Goal: Task Accomplishment & Management: Use online tool/utility

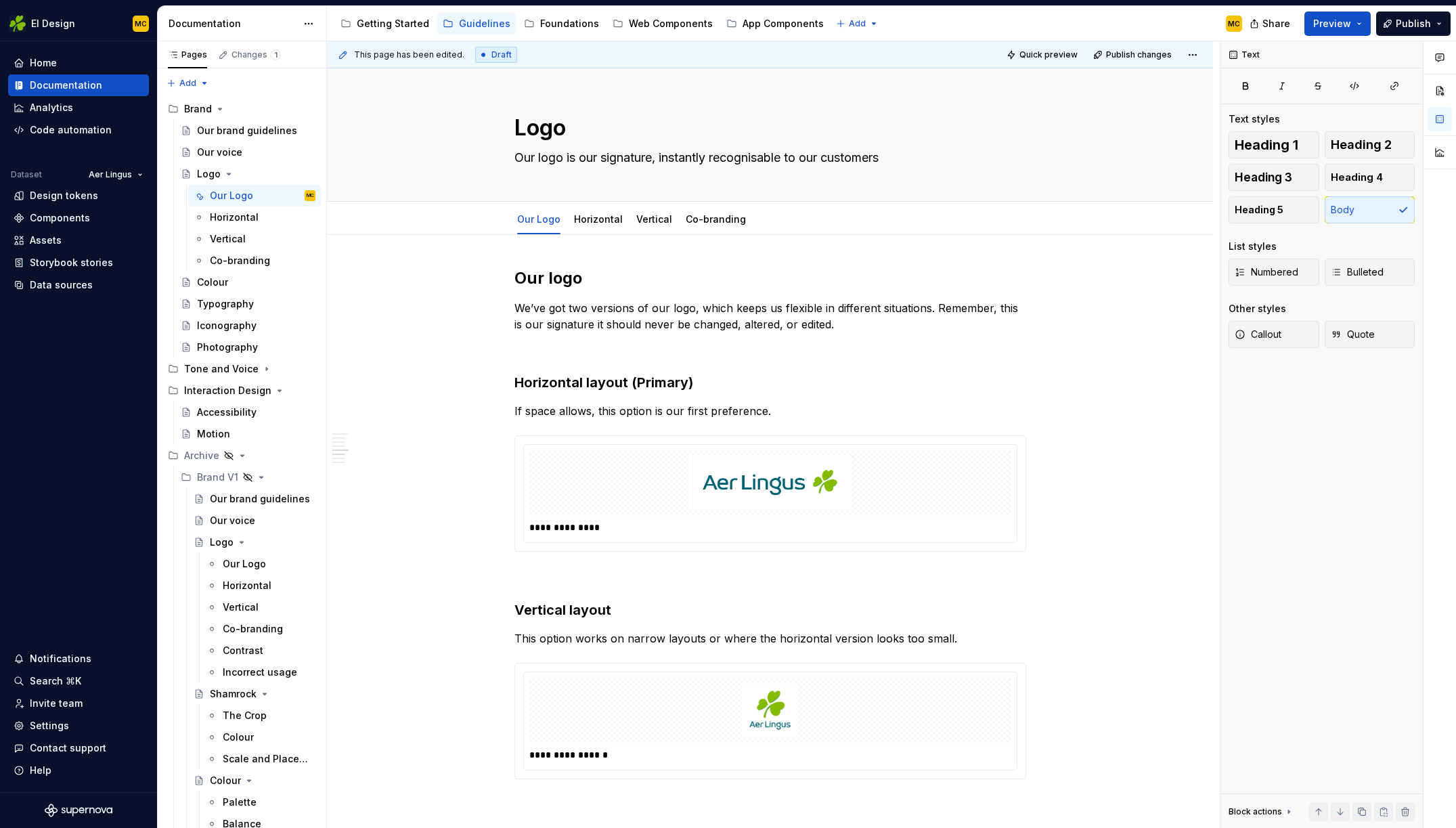
scroll to position [814, 0]
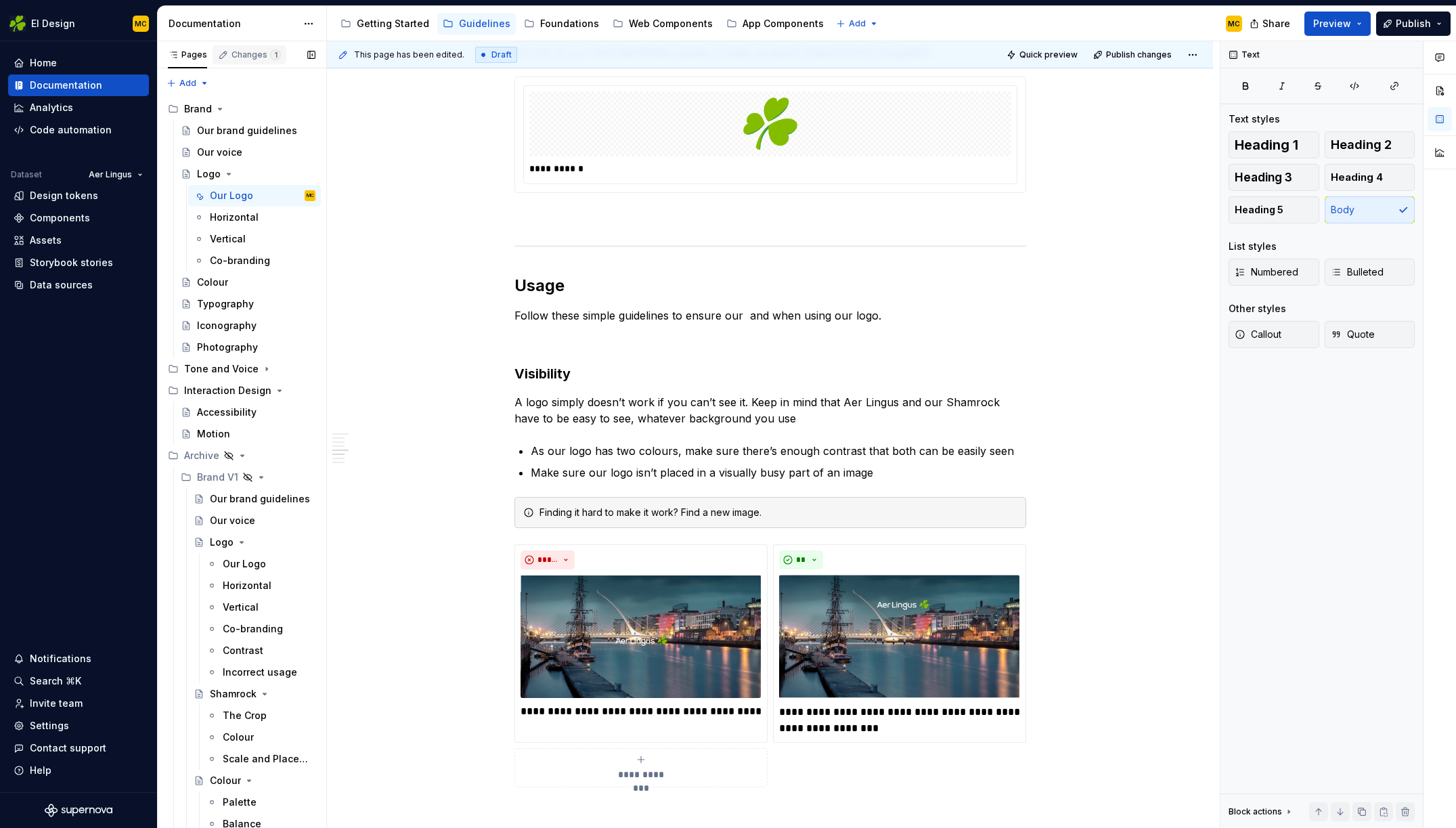
click at [260, 56] on div "Changes 1" at bounding box center [256, 54] width 49 height 11
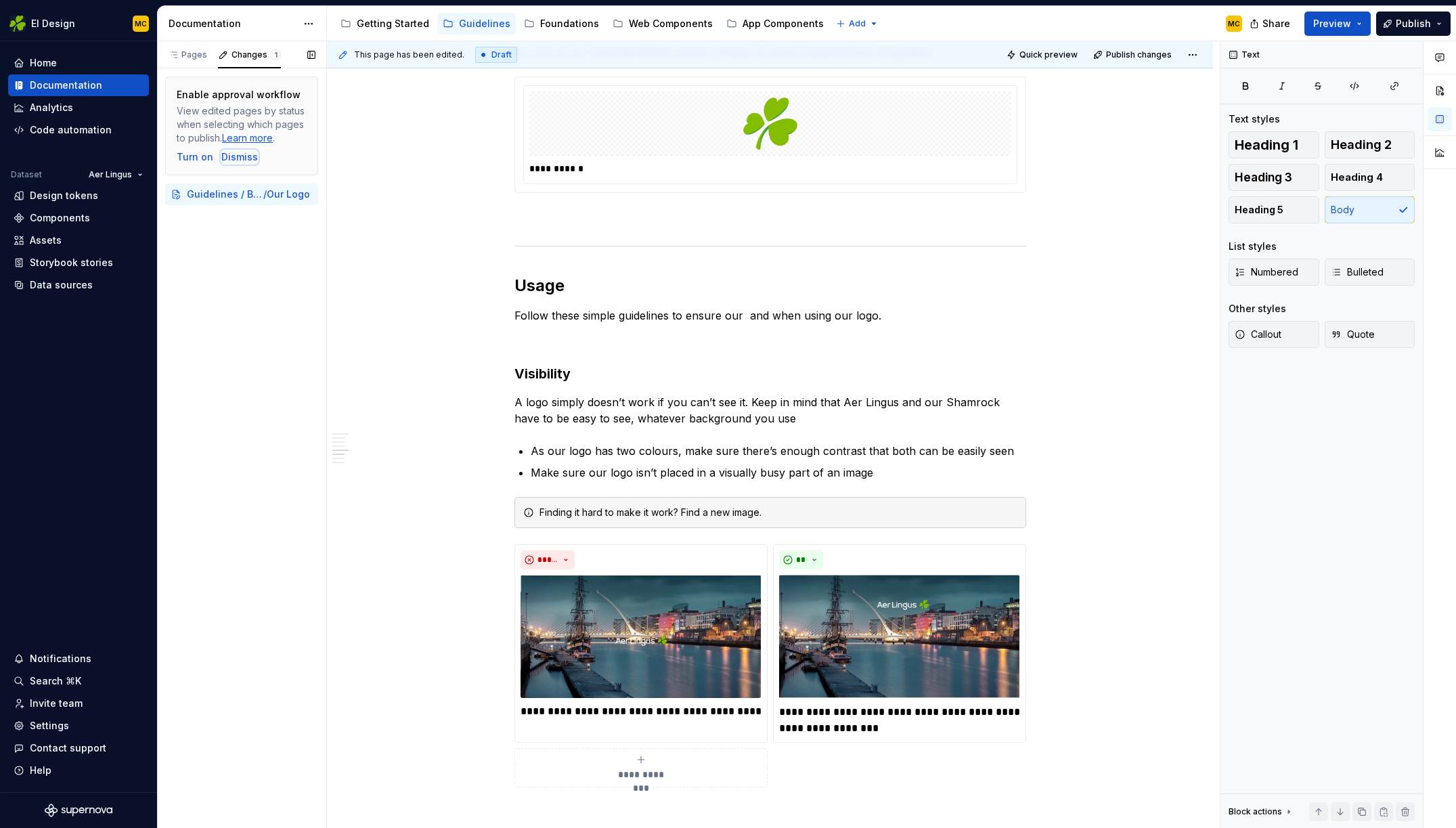
click at [246, 159] on div "Dismiss" at bounding box center [239, 157] width 37 height 14
click at [244, 85] on span "/" at bounding box center [246, 87] width 4 height 14
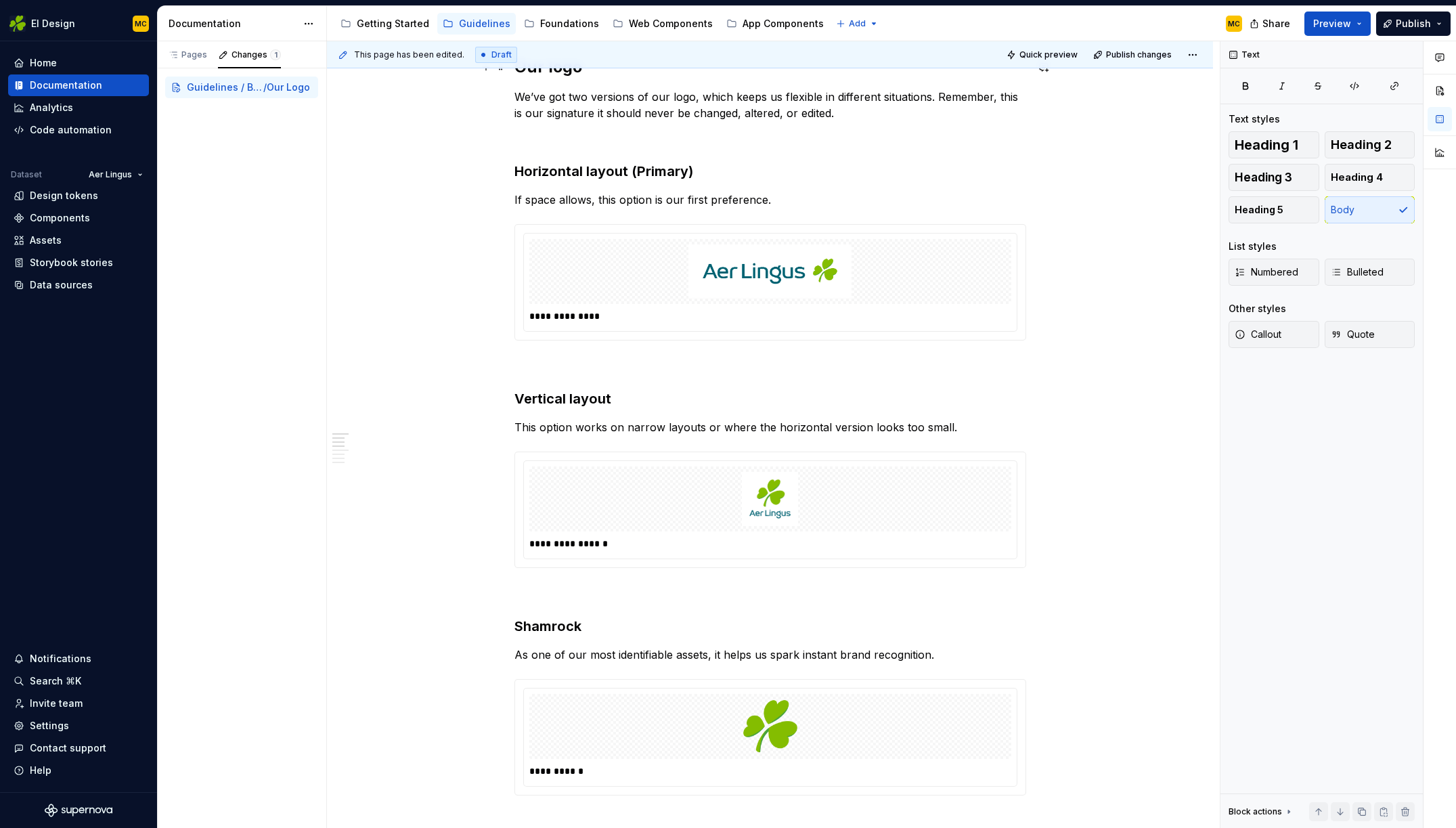
scroll to position [0, 0]
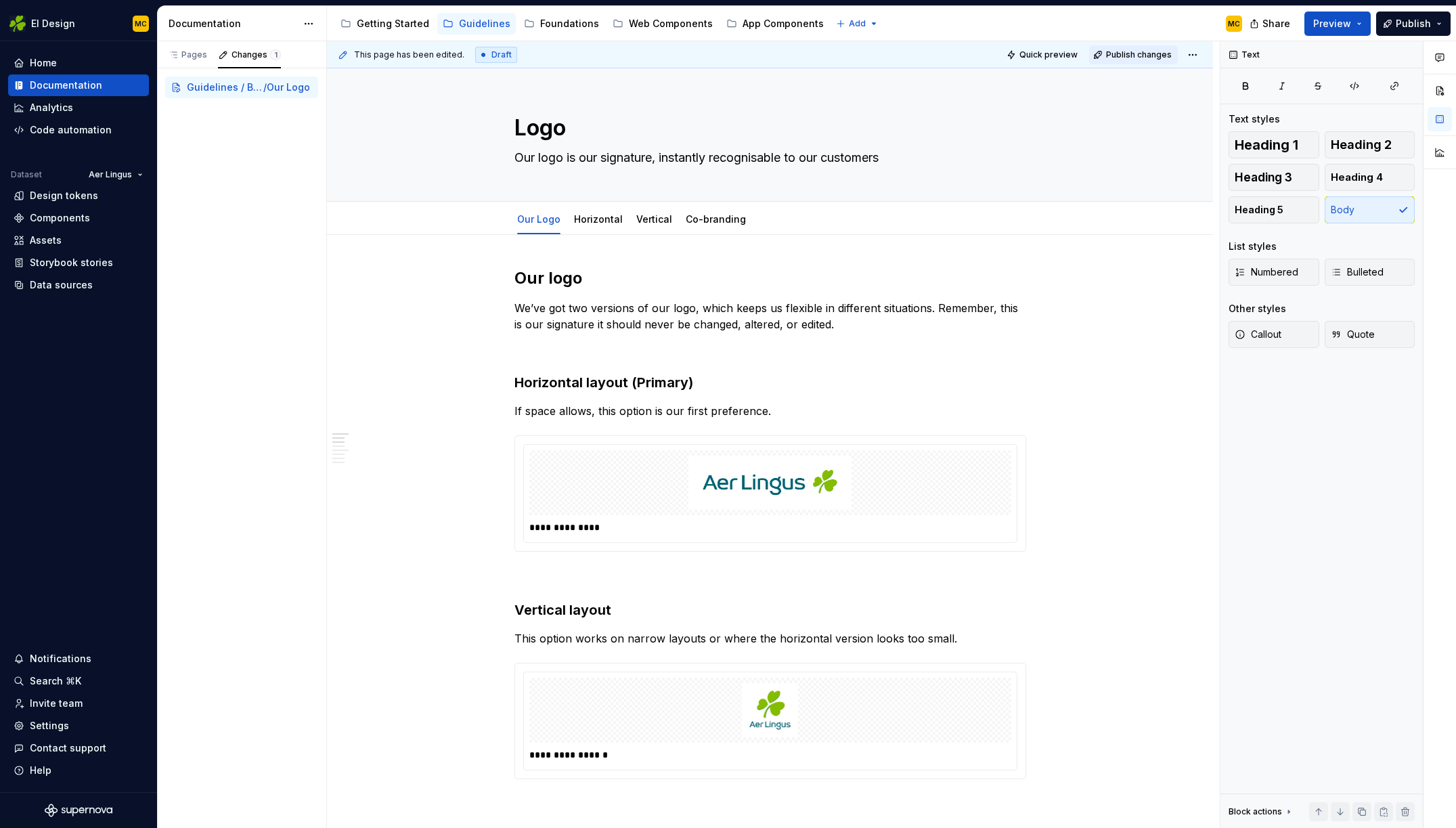
click at [1131, 56] on span "Publish changes" at bounding box center [1138, 54] width 66 height 11
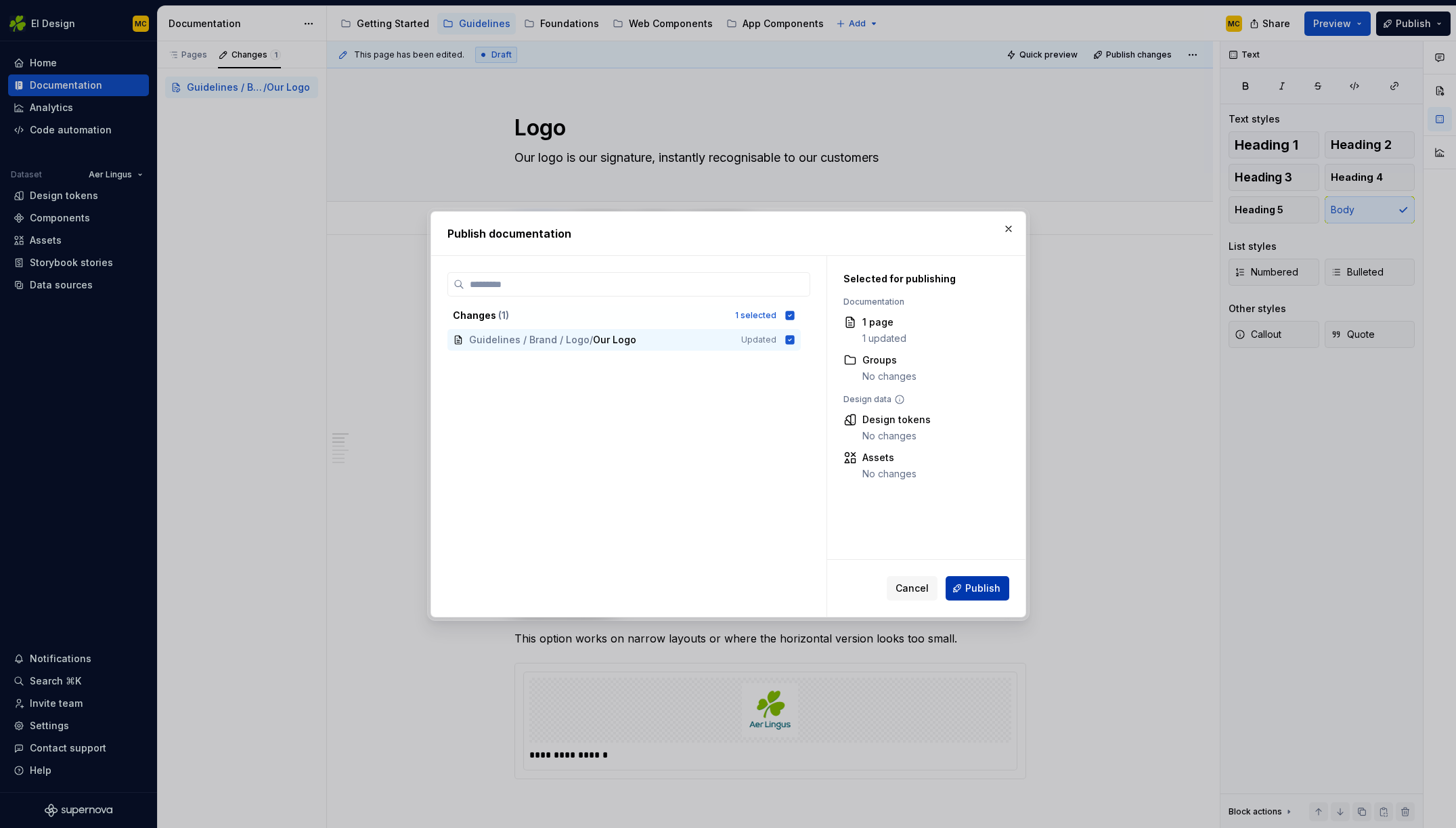
click at [983, 590] on span "Publish" at bounding box center [982, 588] width 35 height 14
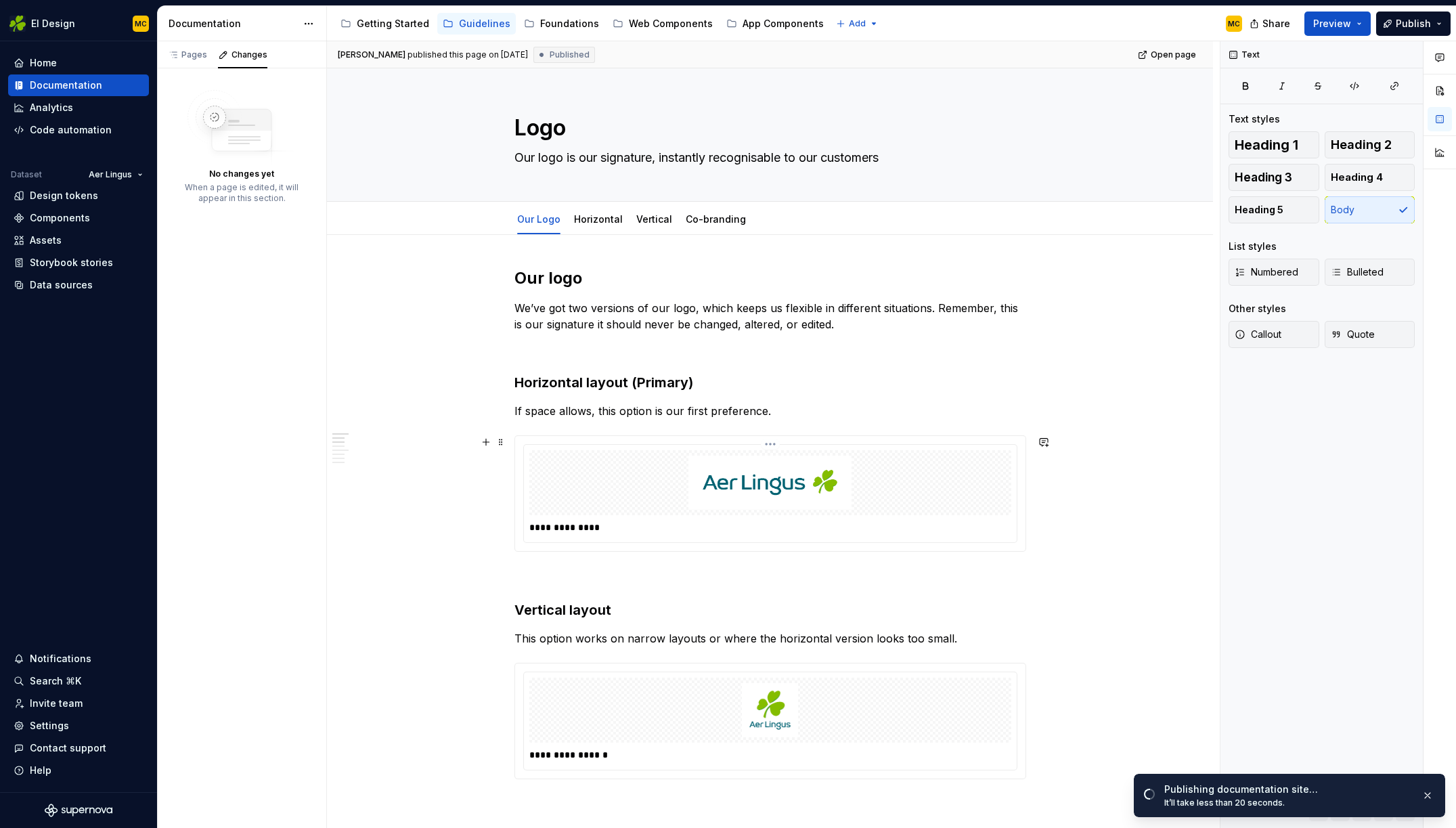
click at [936, 527] on p "**********" at bounding box center [770, 527] width 482 height 14
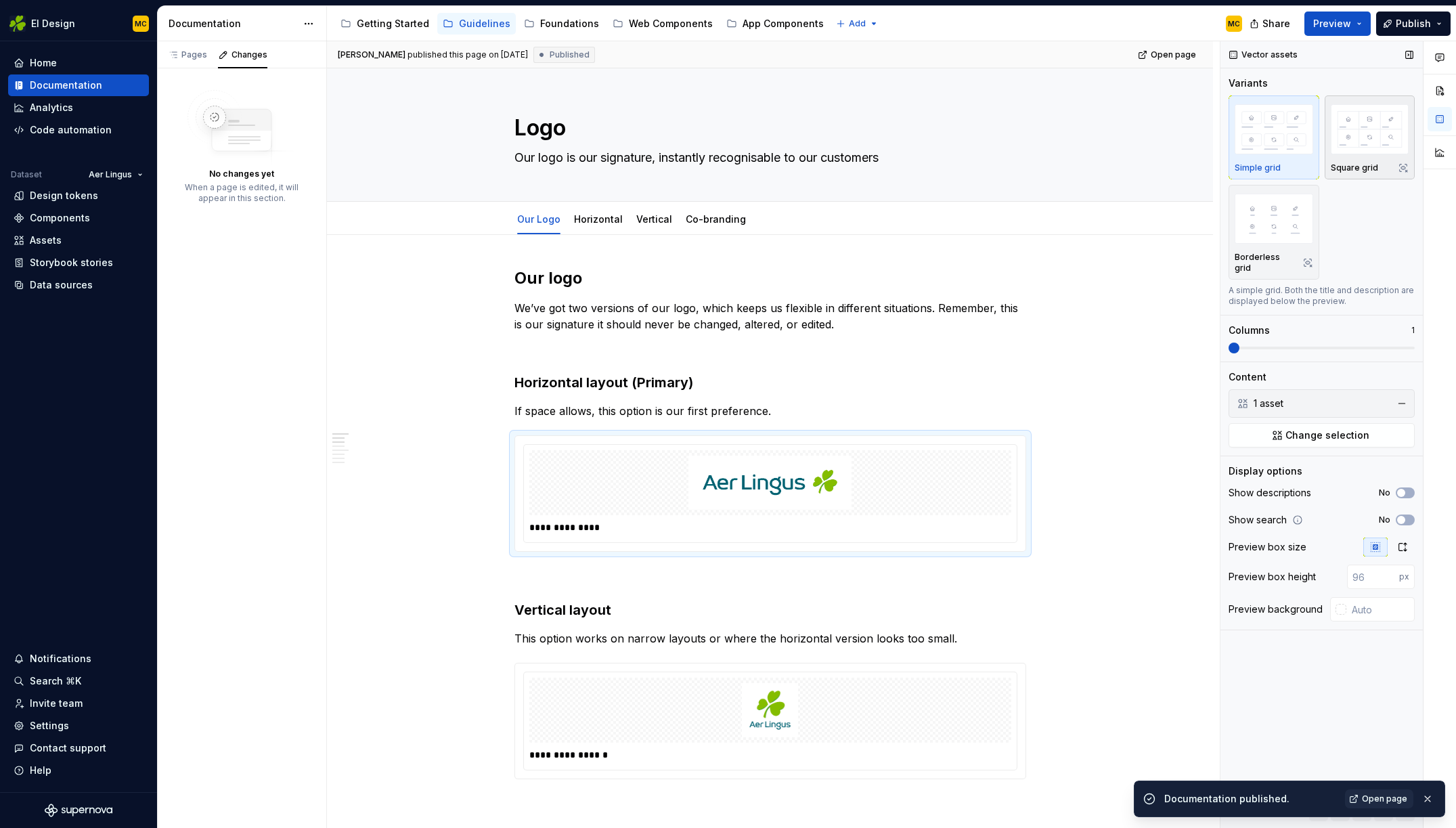
click at [1354, 158] on div "Square grid" at bounding box center [1369, 137] width 79 height 72
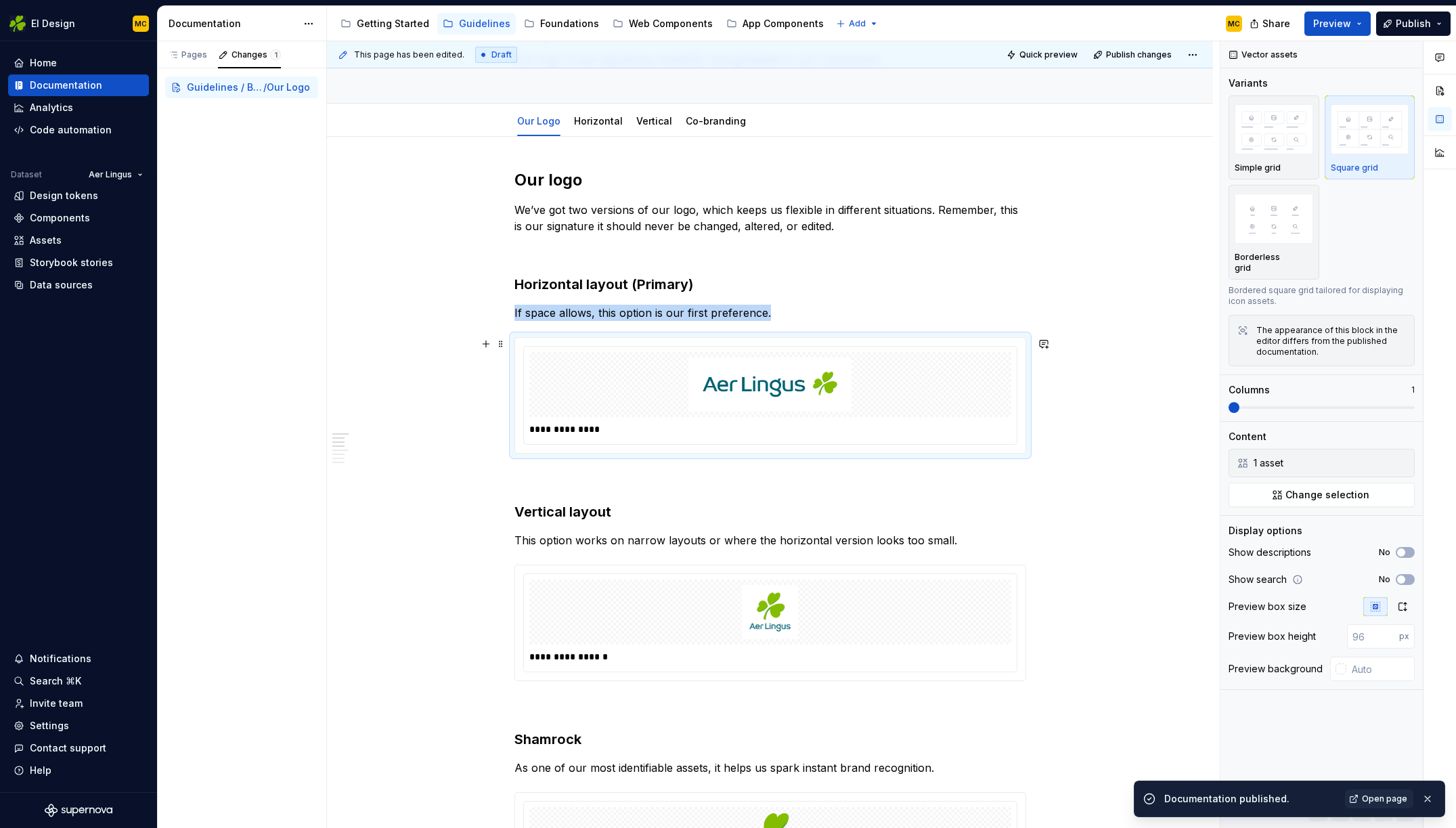
scroll to position [203, 0]
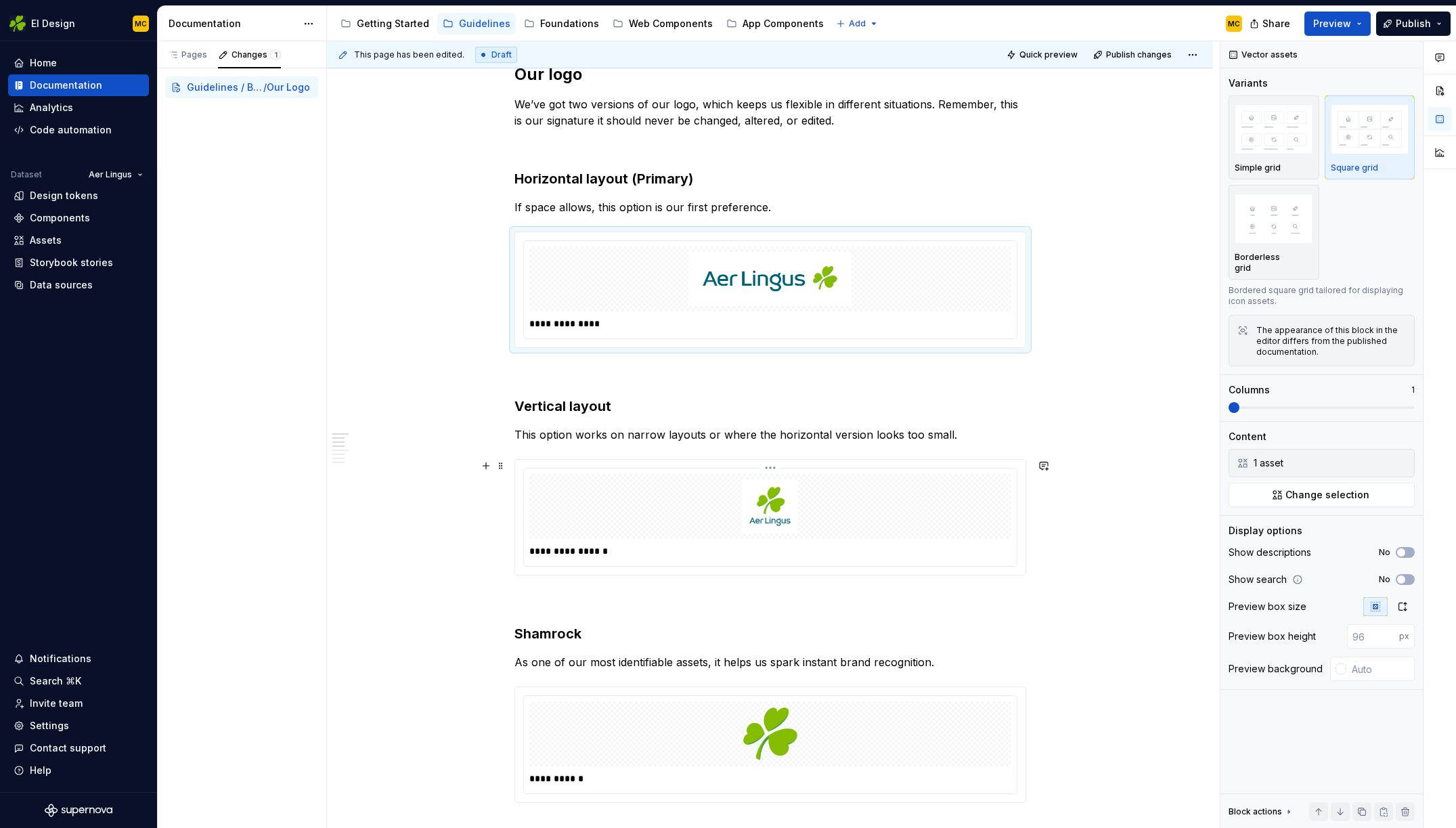
click at [987, 557] on div "**********" at bounding box center [770, 551] width 482 height 19
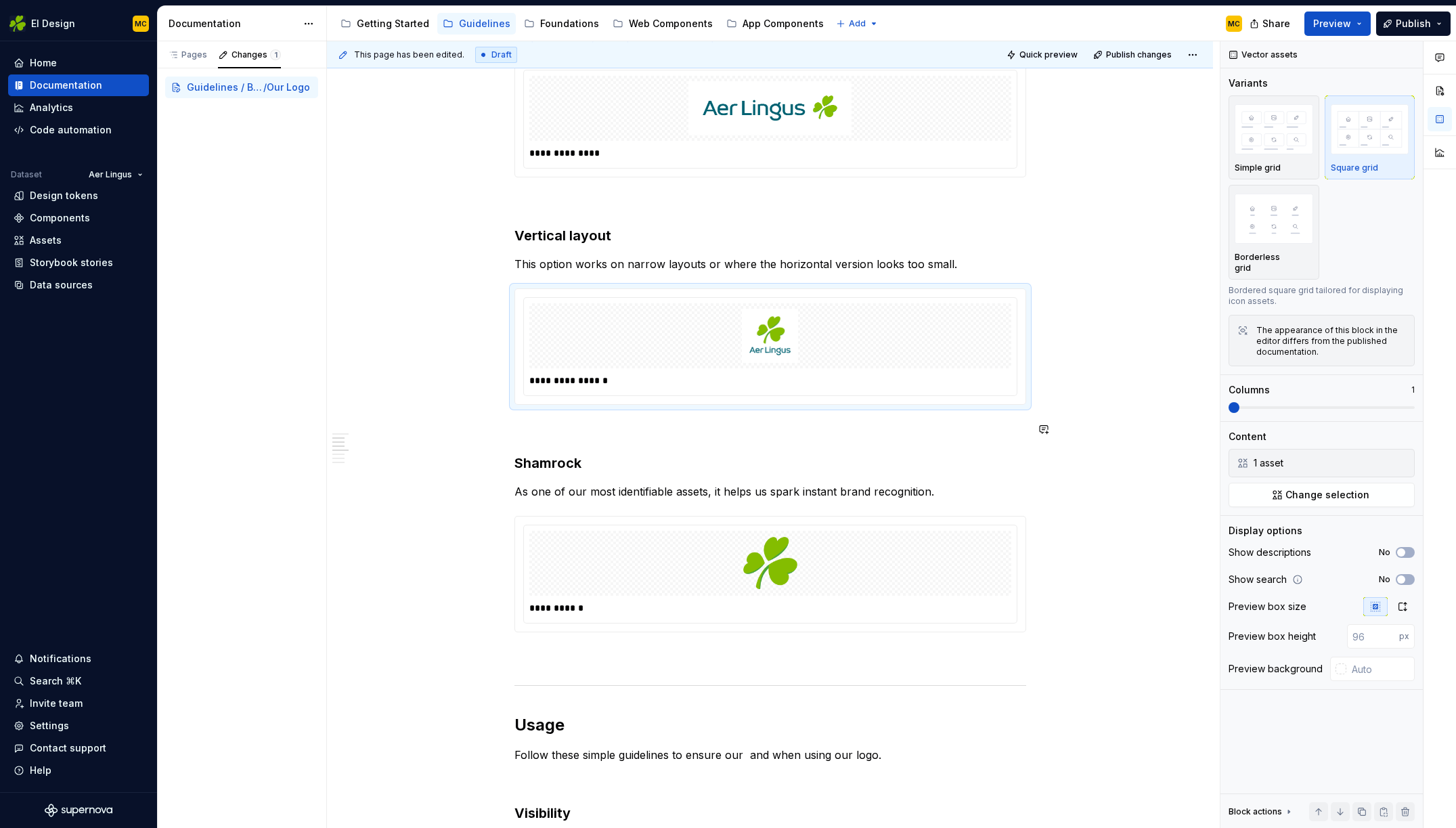
scroll to position [376, 0]
click at [961, 608] on p "**********" at bounding box center [770, 606] width 482 height 14
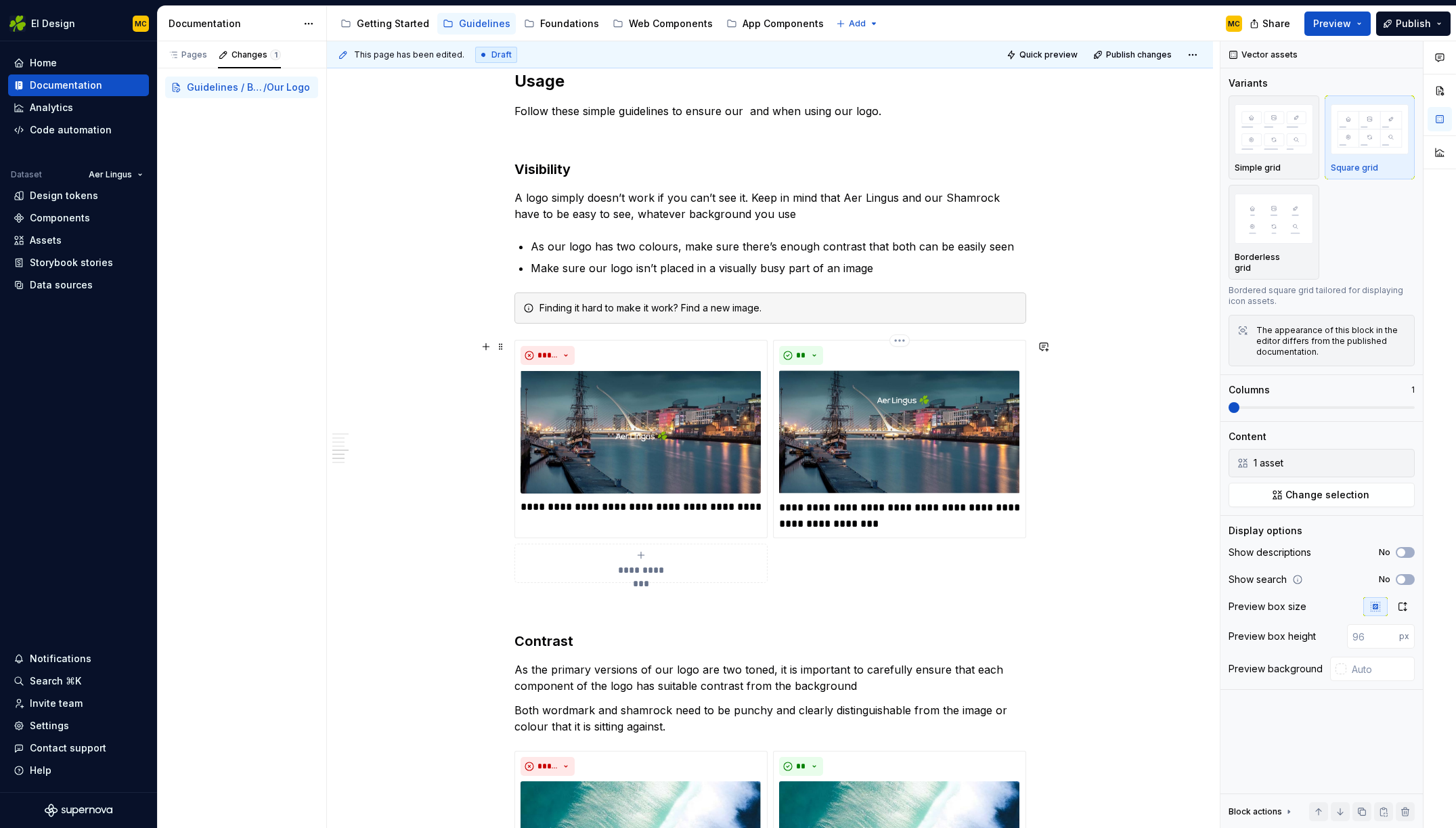
scroll to position [1035, 0]
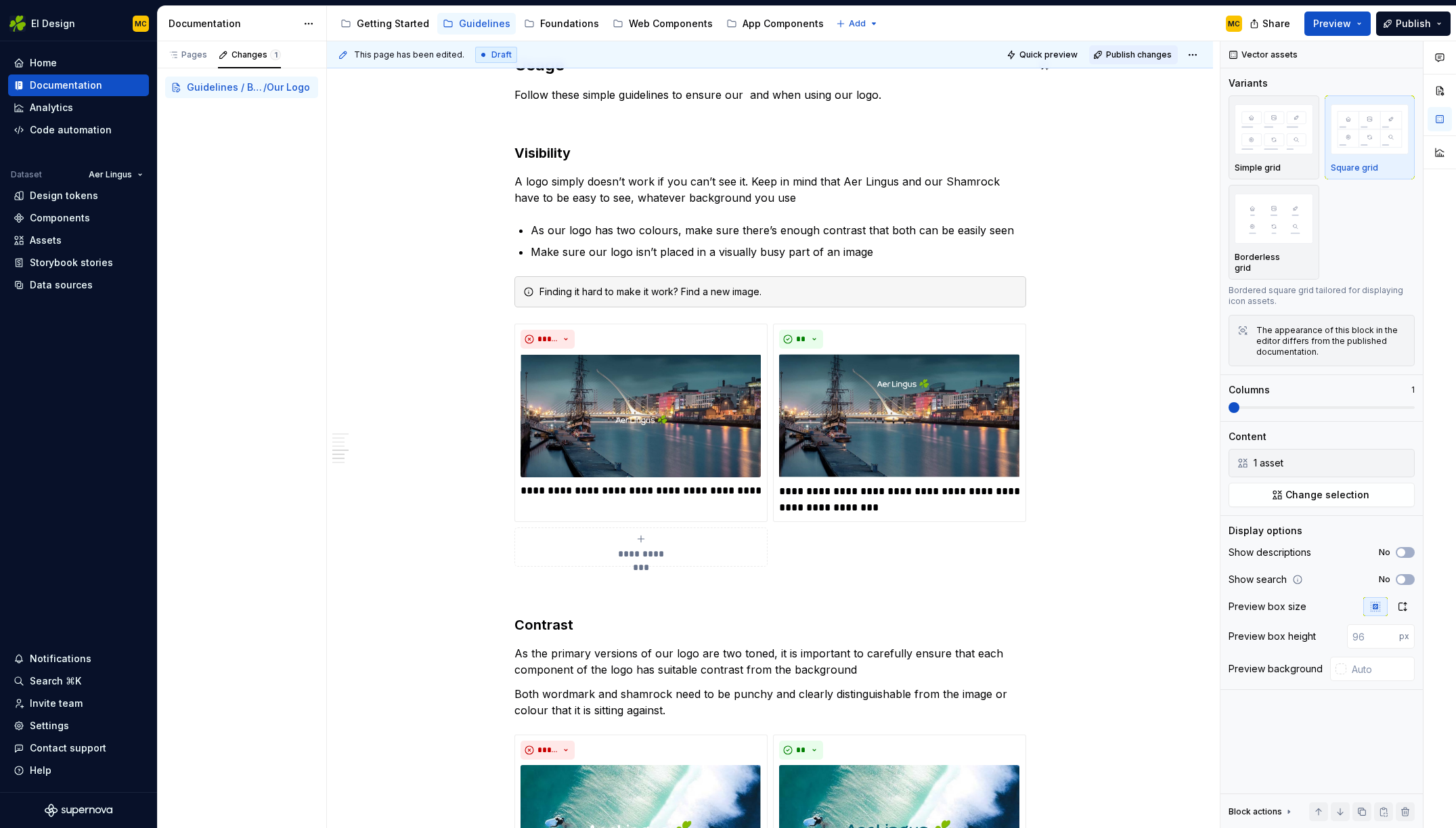
click at [1148, 53] on span "Publish changes" at bounding box center [1138, 54] width 66 height 11
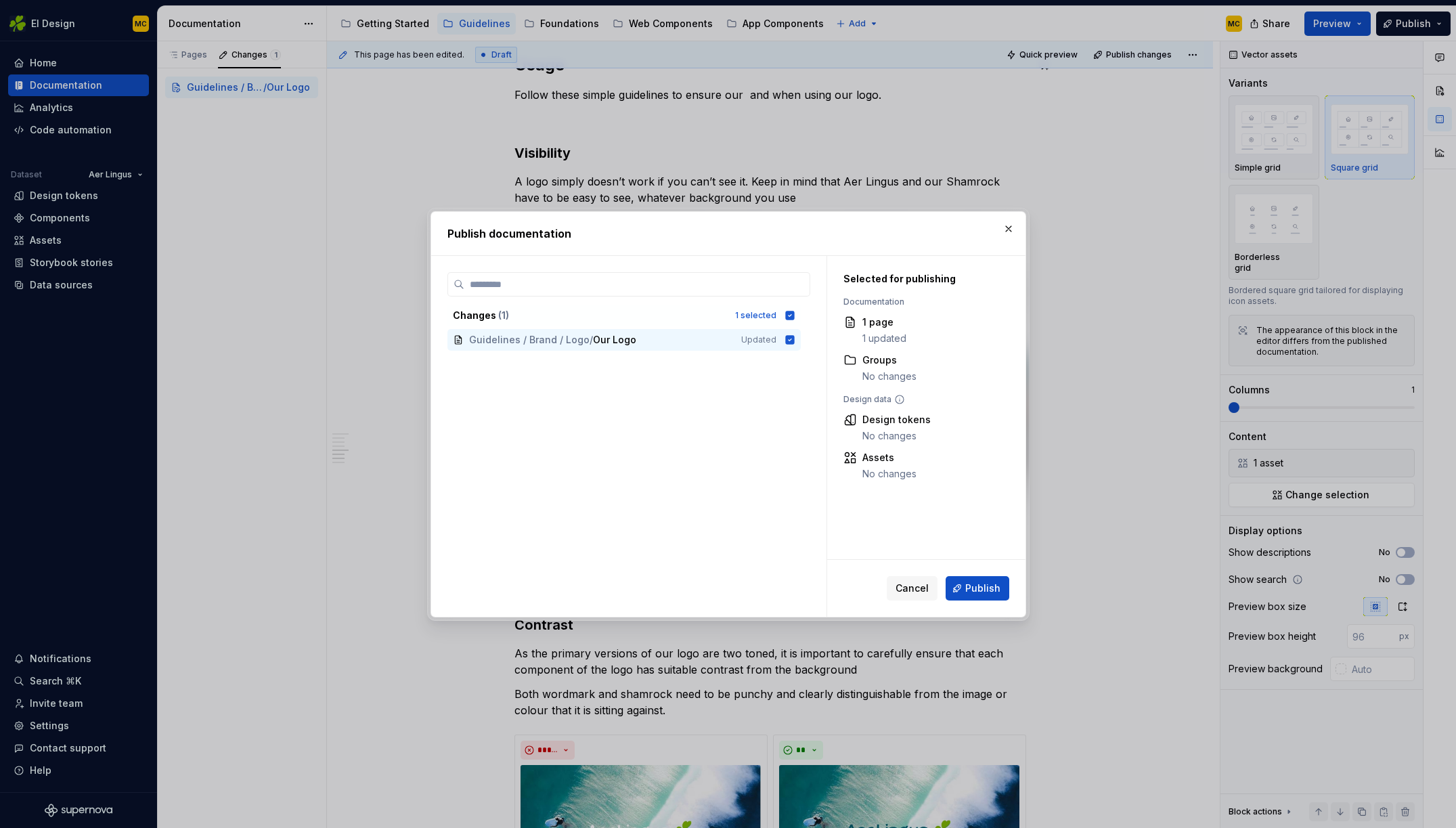
click at [979, 587] on span "Publish" at bounding box center [982, 588] width 35 height 14
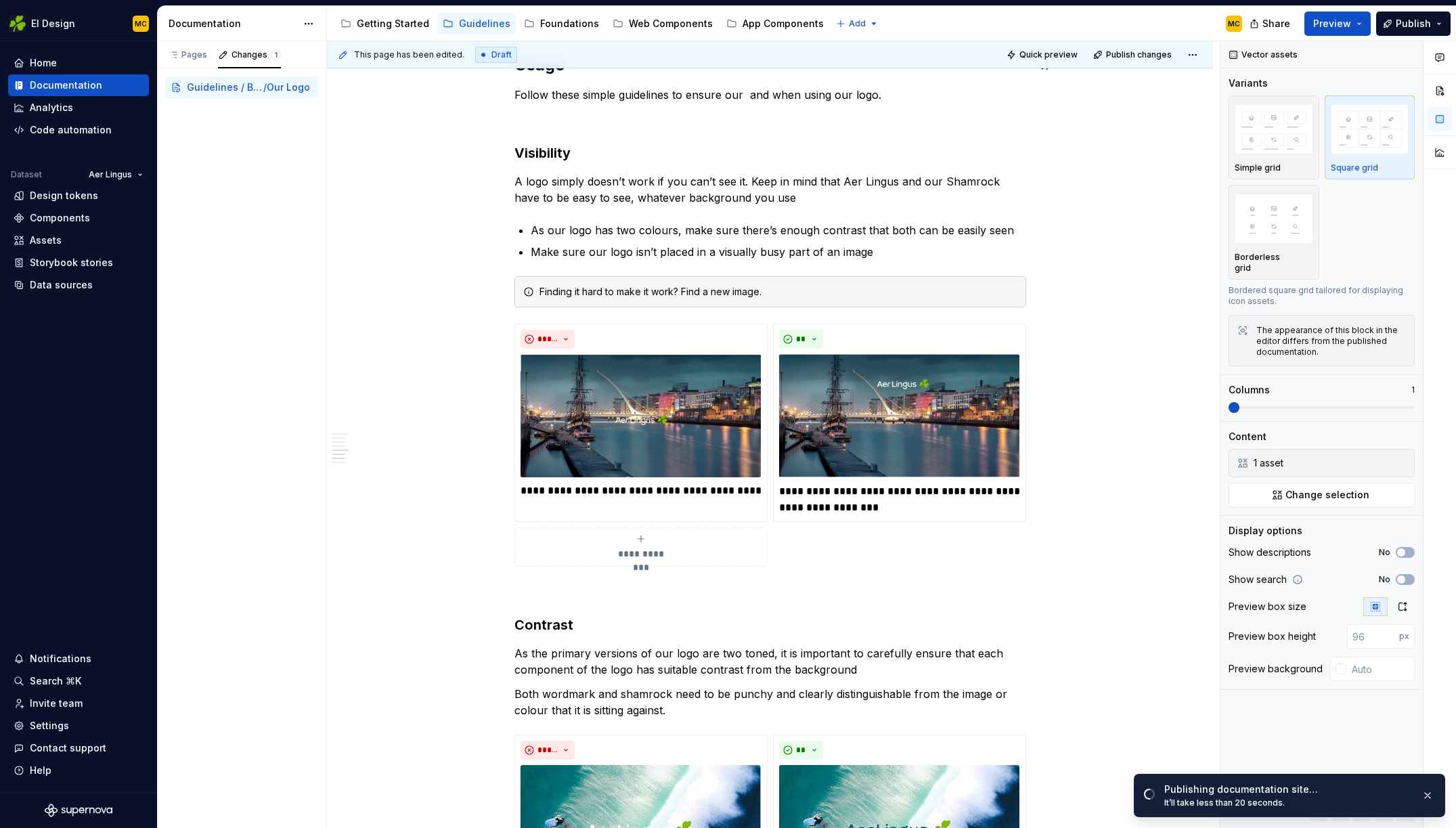
type textarea "*"
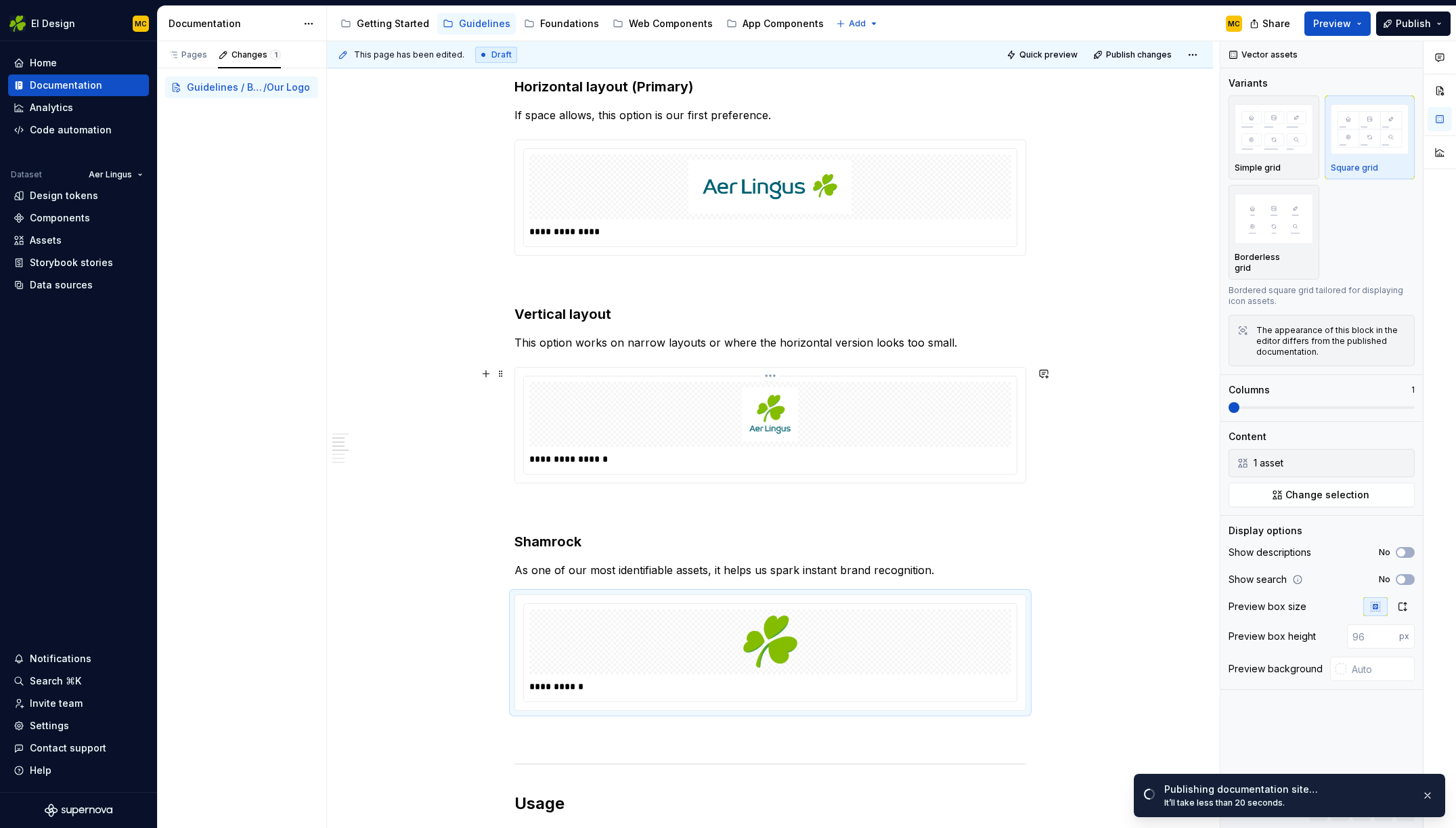
scroll to position [377, 0]
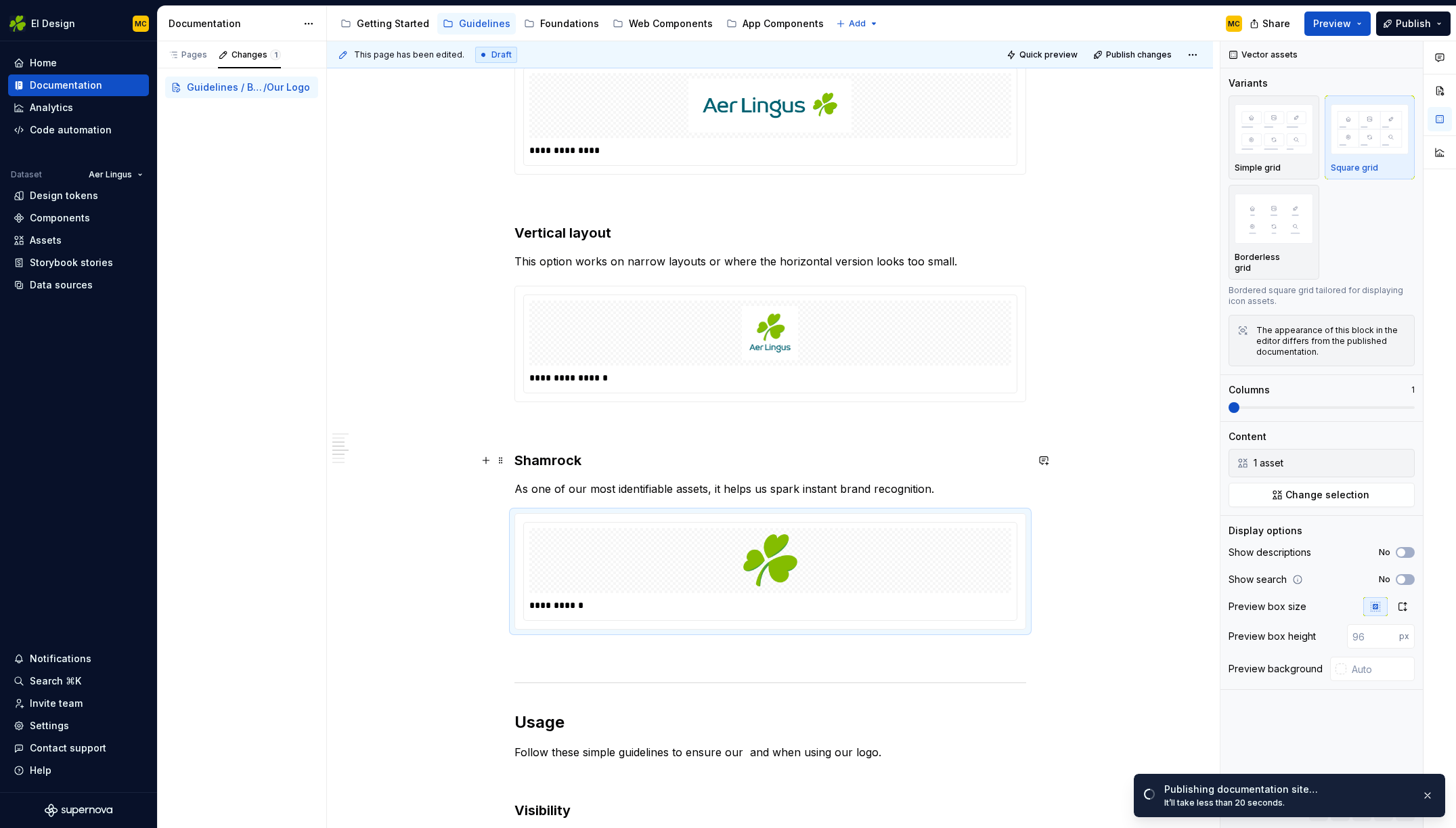
click at [607, 460] on h3 "Shamrock" at bounding box center [770, 460] width 511 height 19
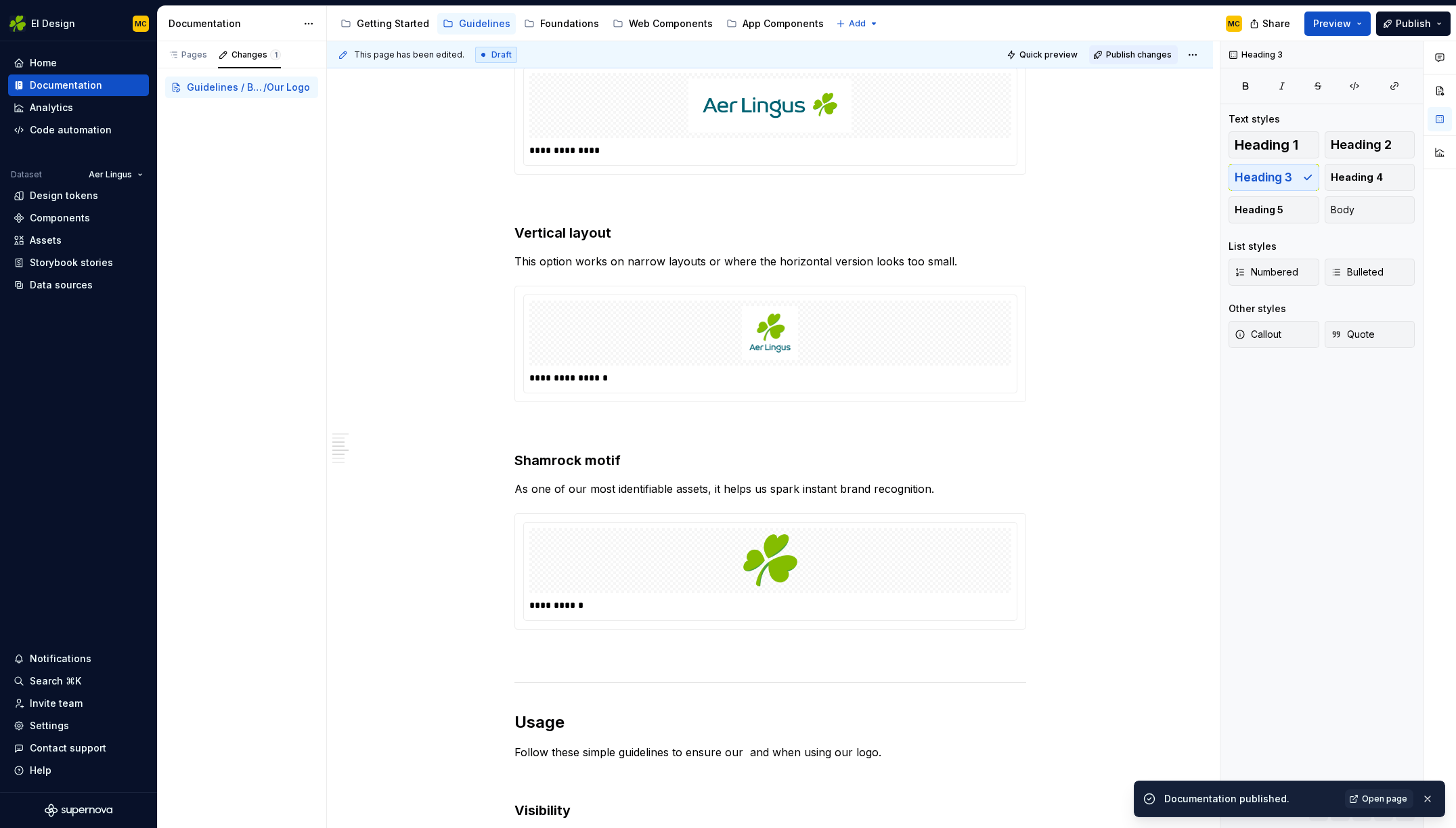
click at [1140, 51] on span "Publish changes" at bounding box center [1138, 54] width 66 height 11
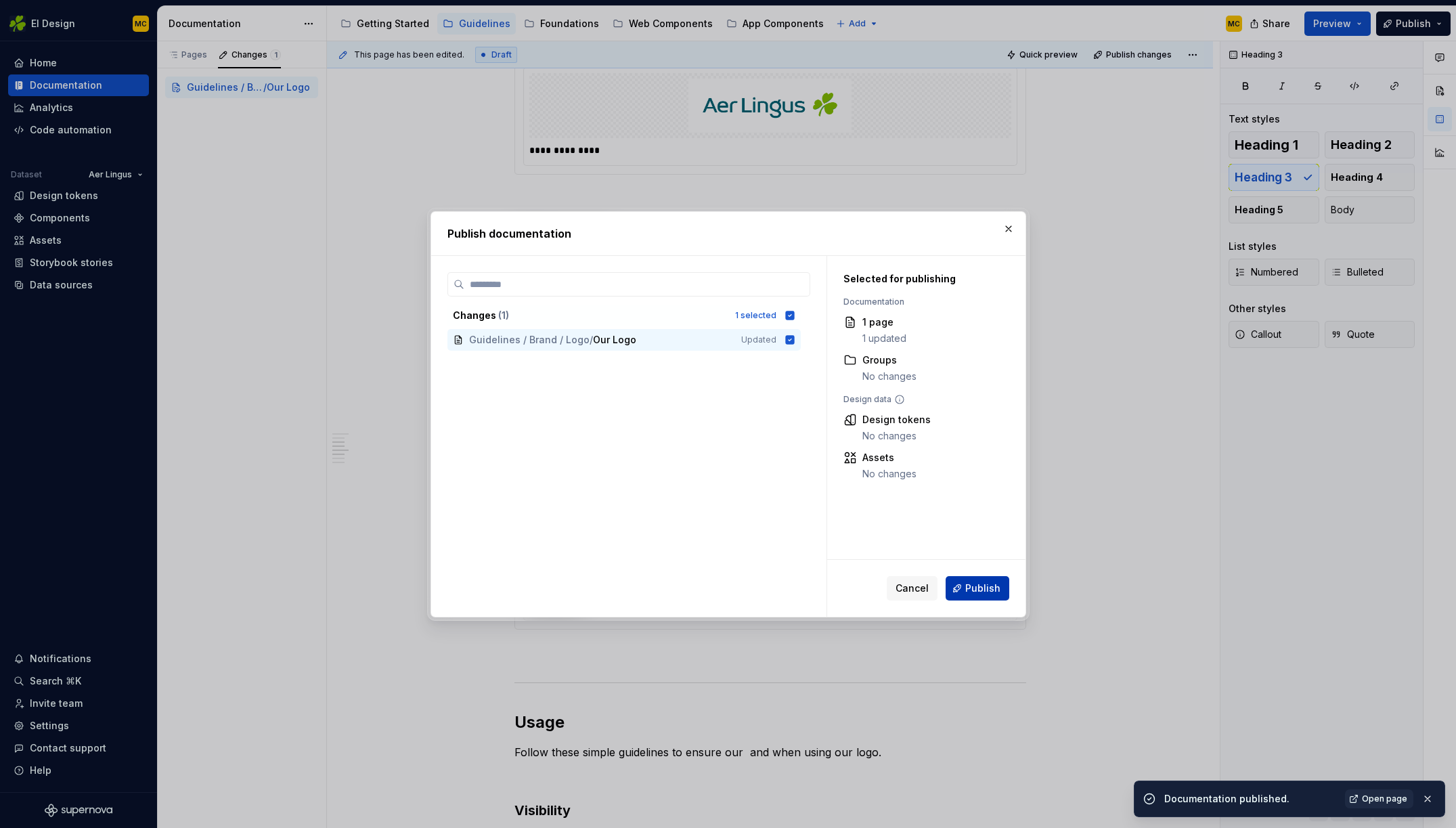
click at [980, 587] on span "Publish" at bounding box center [982, 588] width 35 height 14
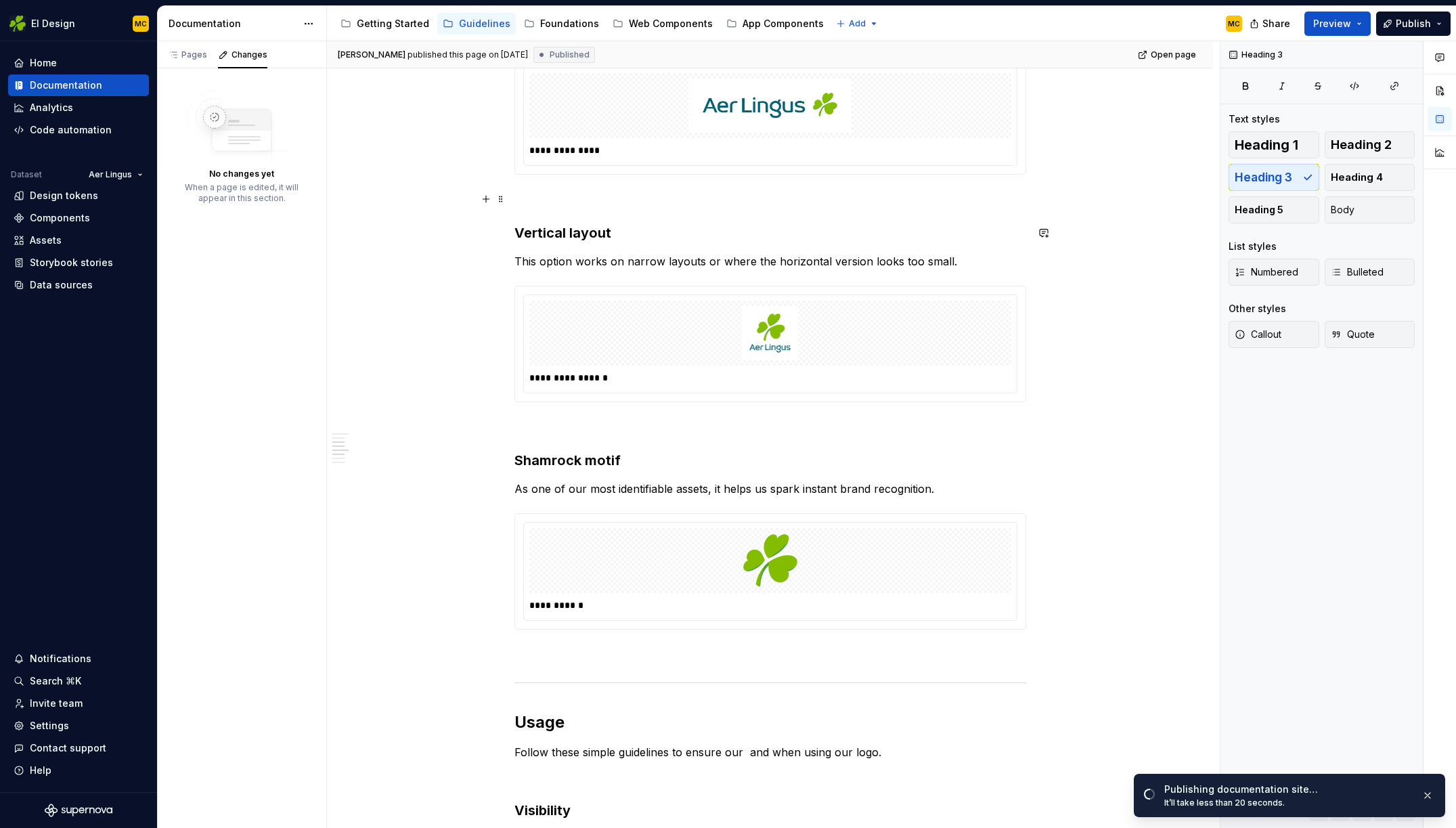
scroll to position [0, 0]
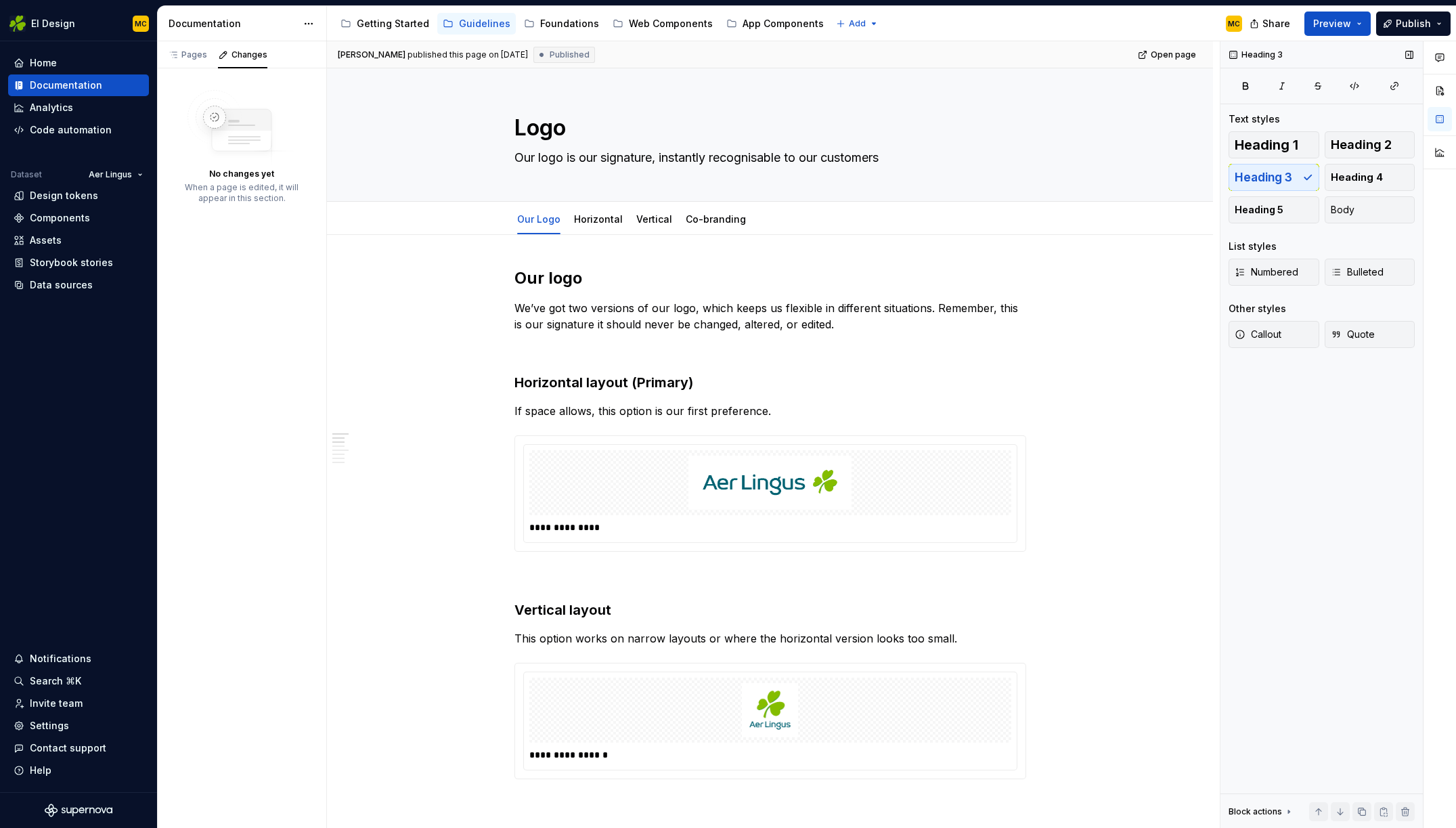
type textarea "*"
